Goal: Task Accomplishment & Management: Manage account settings

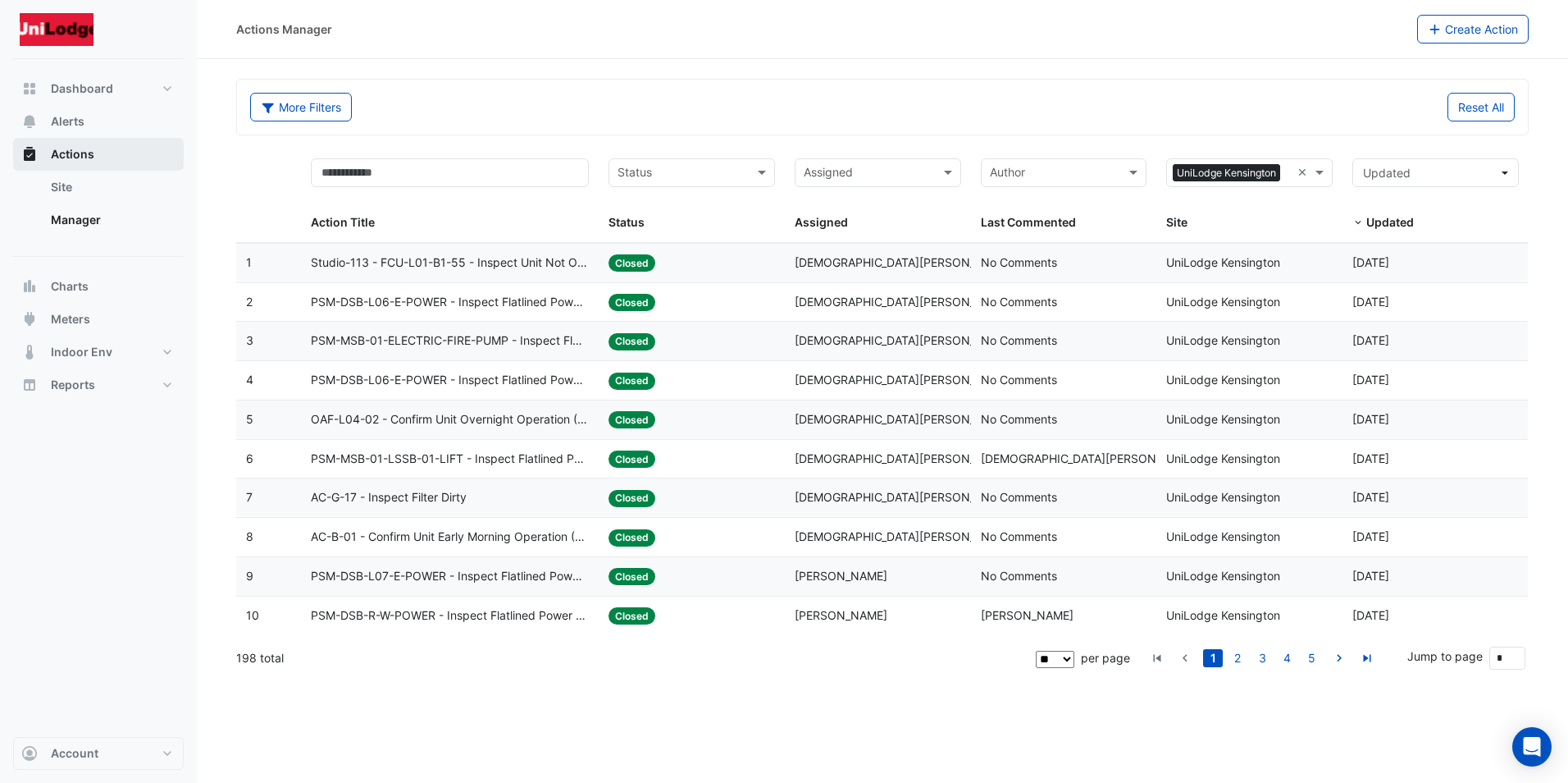
click at [86, 151] on span "Actions" at bounding box center [72, 154] width 44 height 17
click at [70, 123] on span "Alerts" at bounding box center [67, 122] width 34 height 17
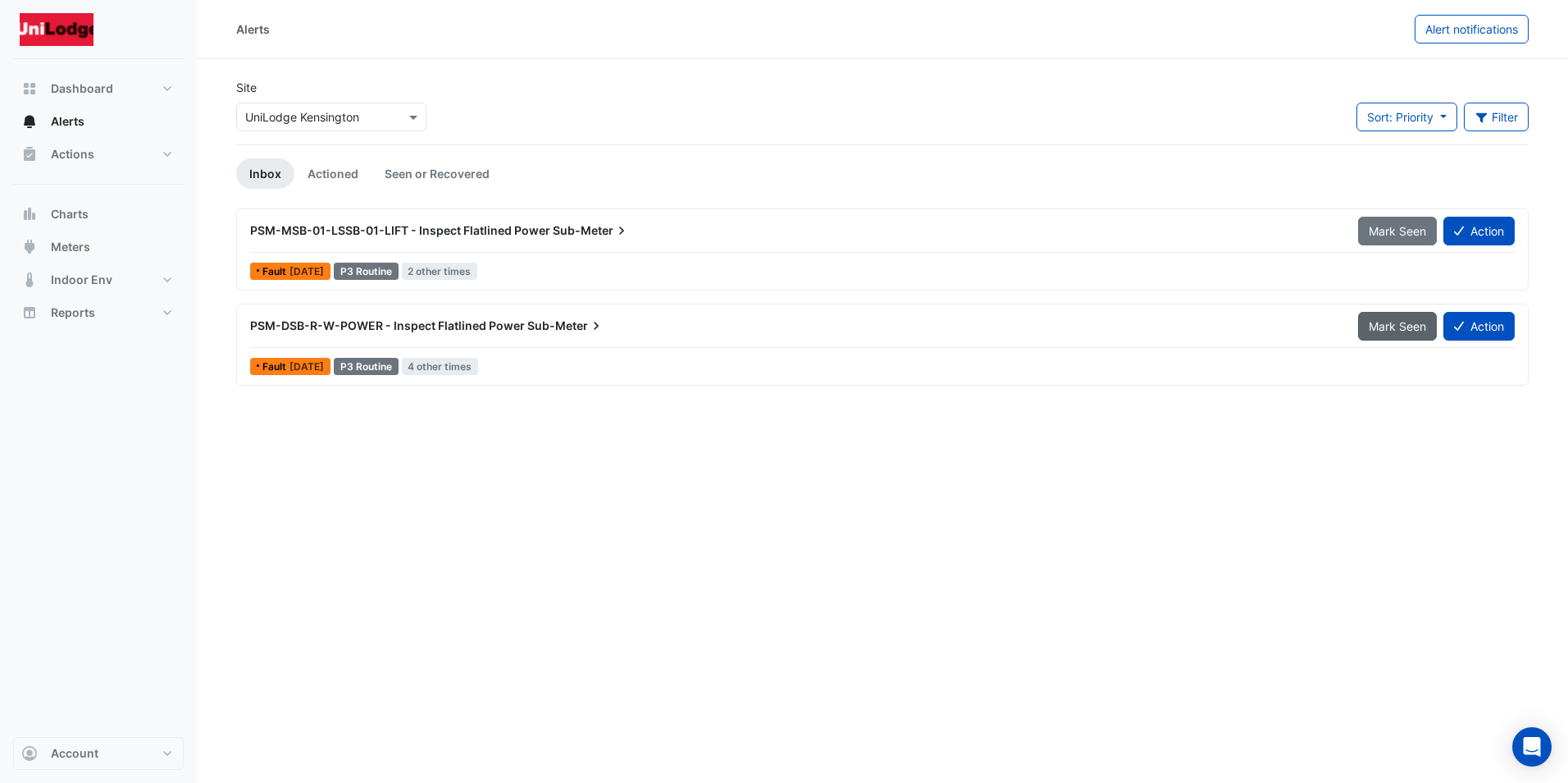
click at [1379, 327] on span "Mark Seen" at bounding box center [1397, 326] width 57 height 14
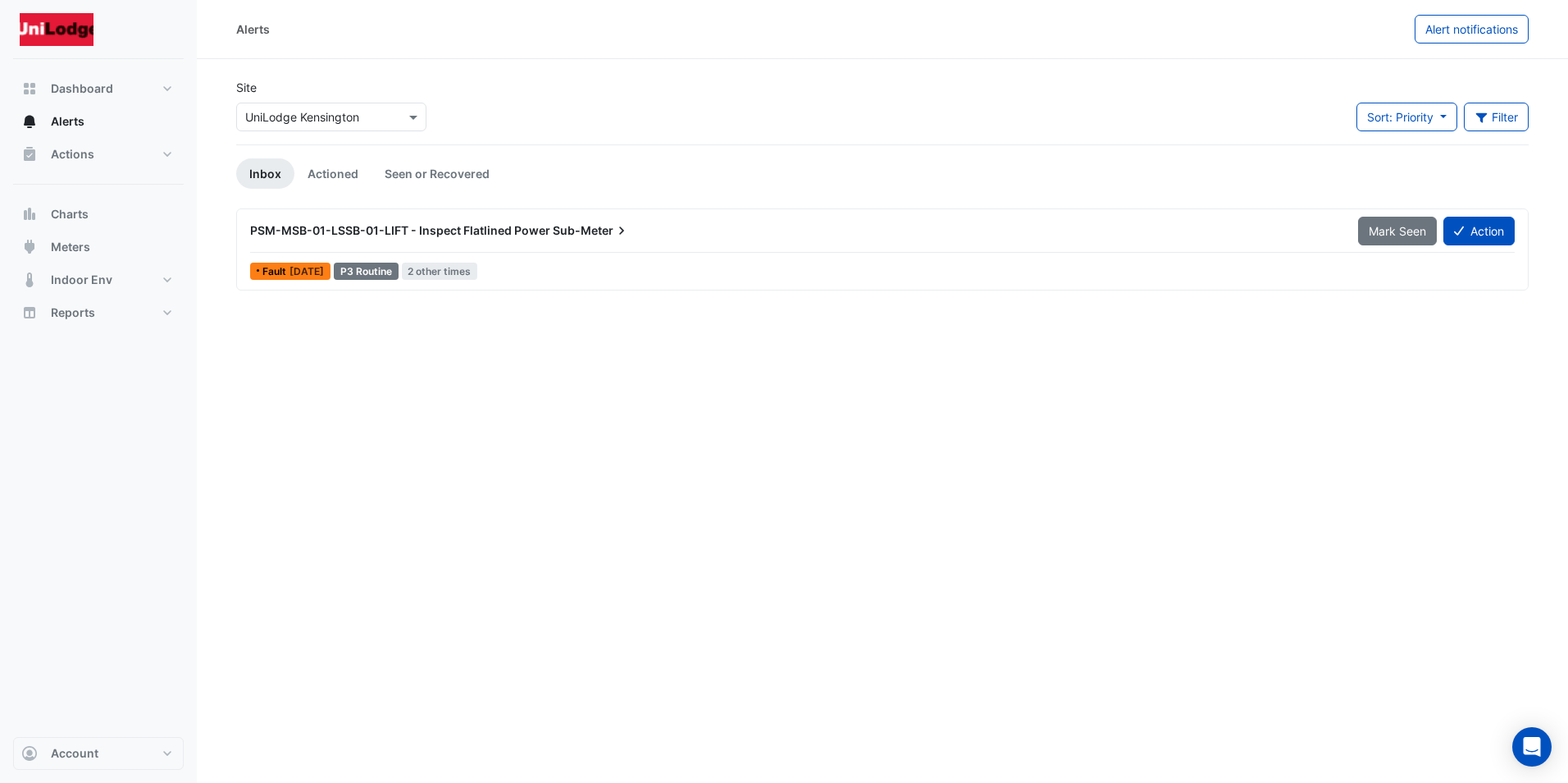
click at [1389, 232] on span "Mark Seen" at bounding box center [1397, 231] width 57 height 14
